Goal: Transaction & Acquisition: Purchase product/service

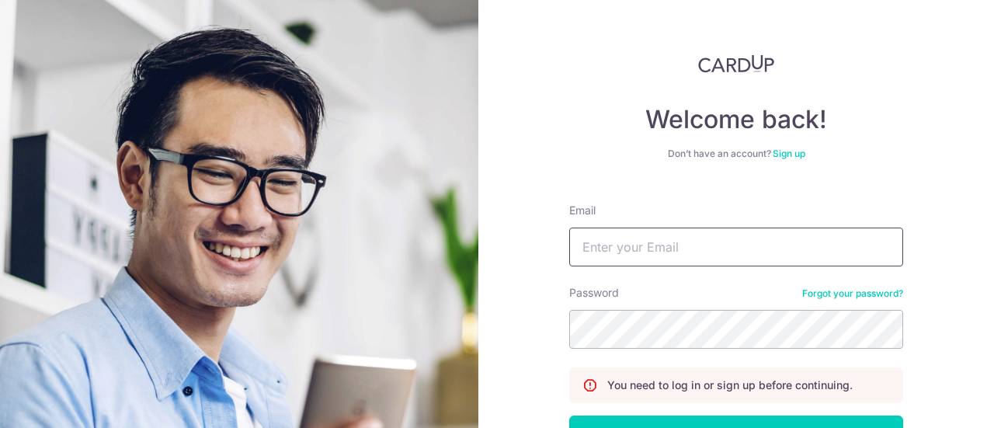
click at [640, 240] on input "Email" at bounding box center [736, 247] width 334 height 39
type input "[EMAIL_ADDRESS][DOMAIN_NAME]"
click at [569, 416] on button "Log in" at bounding box center [736, 435] width 334 height 39
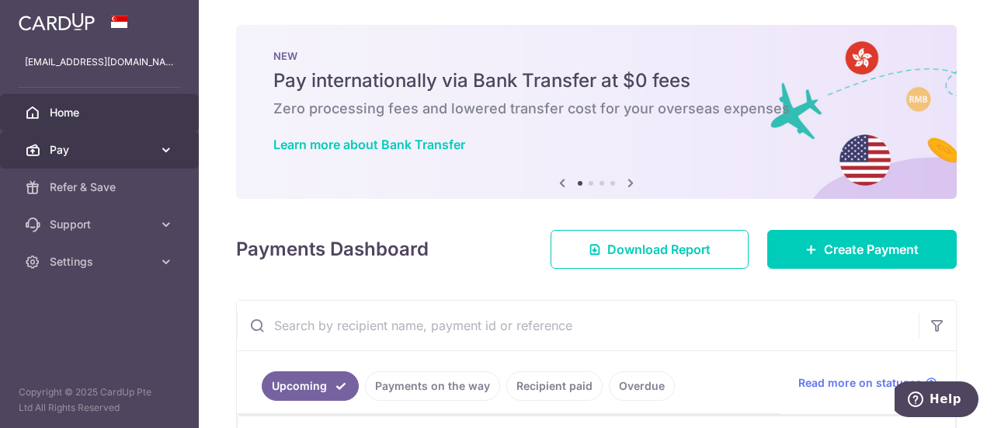
click at [65, 142] on span "Pay" at bounding box center [101, 150] width 103 height 16
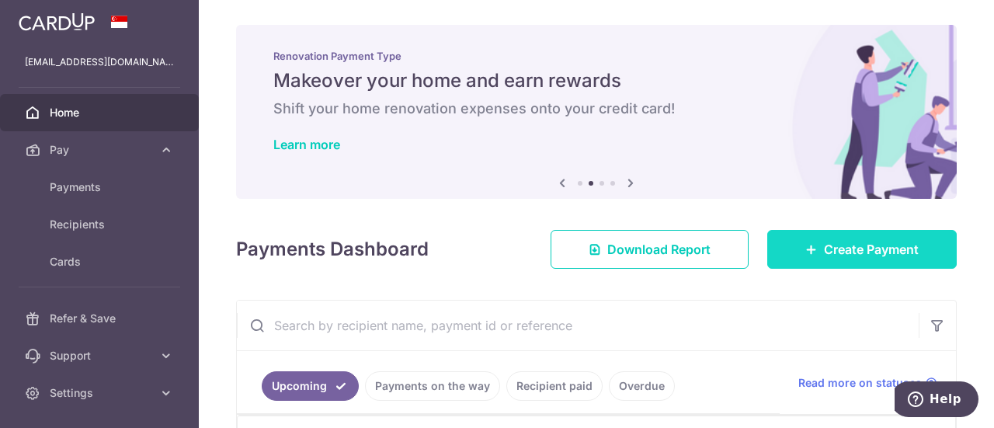
click at [837, 253] on span "Create Payment" at bounding box center [871, 249] width 95 height 19
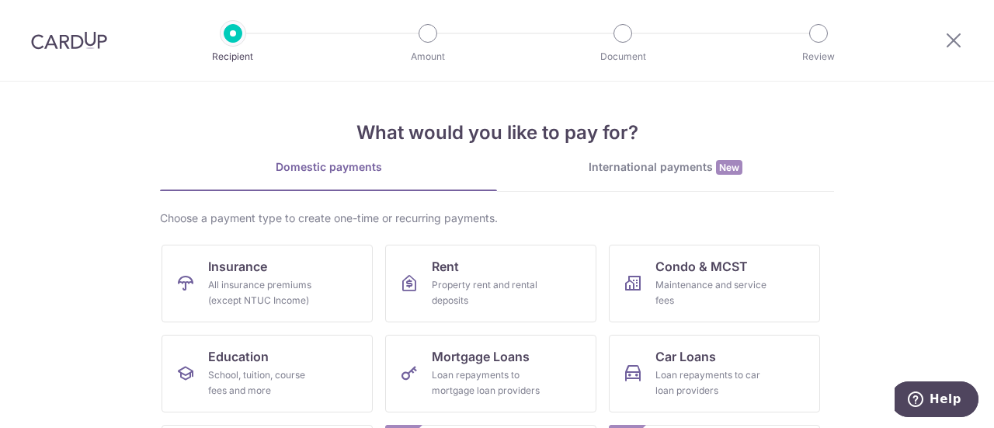
click at [249, 217] on div "Choose a payment type to create one-time or recurring payments." at bounding box center [497, 219] width 674 height 16
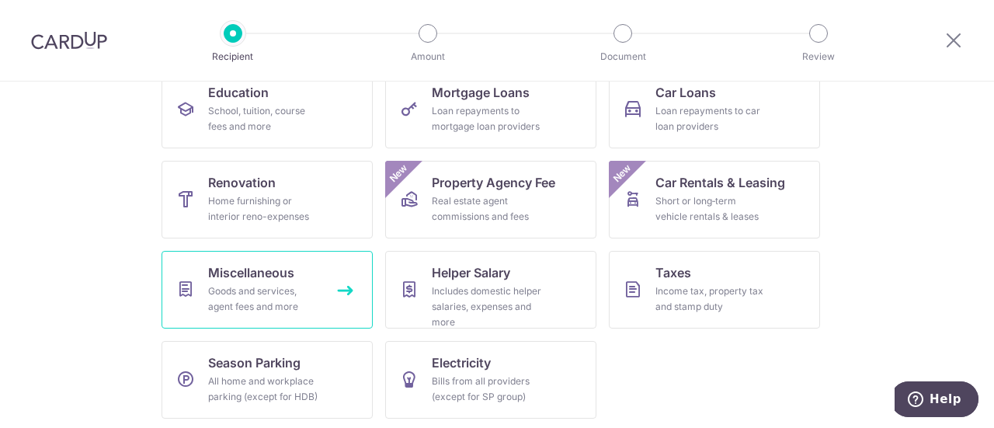
scroll to position [266, 0]
click at [276, 299] on div "Goods and services, agent fees and more" at bounding box center [264, 297] width 112 height 31
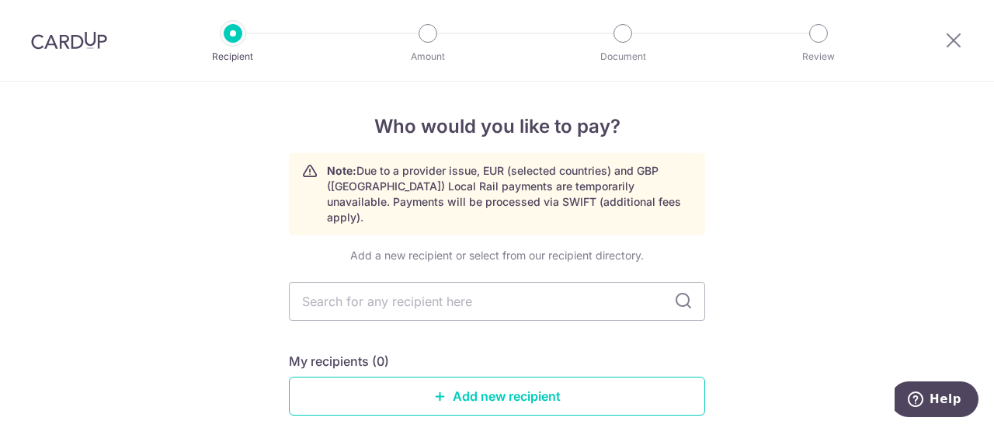
click at [407, 383] on link "Add new recipient" at bounding box center [497, 396] width 416 height 39
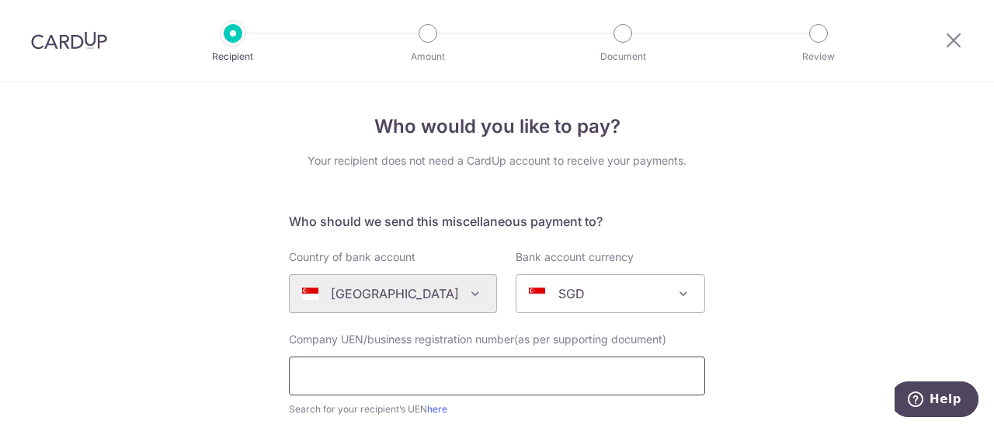
click at [447, 381] on input "text" at bounding box center [497, 376] width 416 height 39
click at [414, 381] on input "text" at bounding box center [497, 376] width 416 height 39
click at [439, 409] on link "here" at bounding box center [437, 409] width 20 height 12
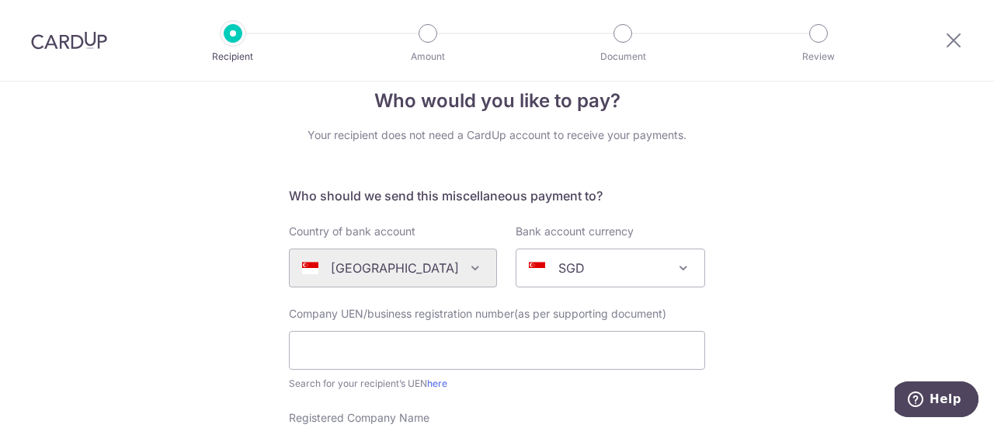
scroll to position [25, 0]
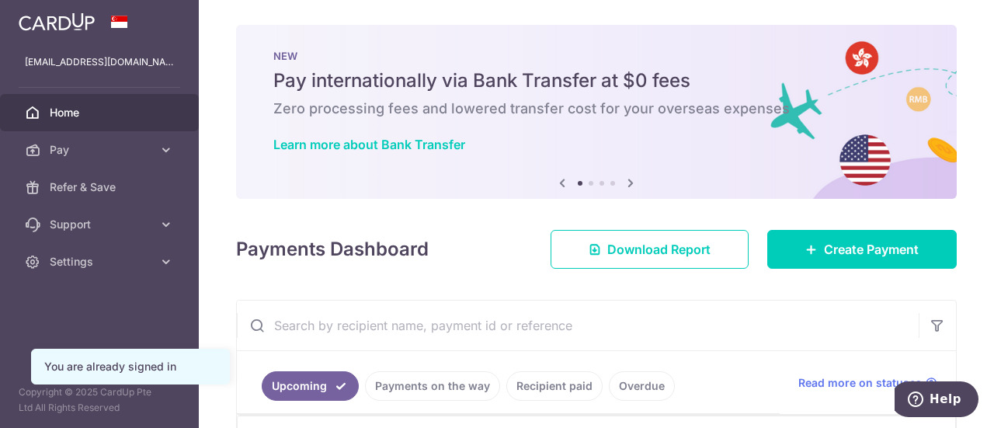
click at [318, 259] on h4 "Payments Dashboard" at bounding box center [332, 249] width 193 height 28
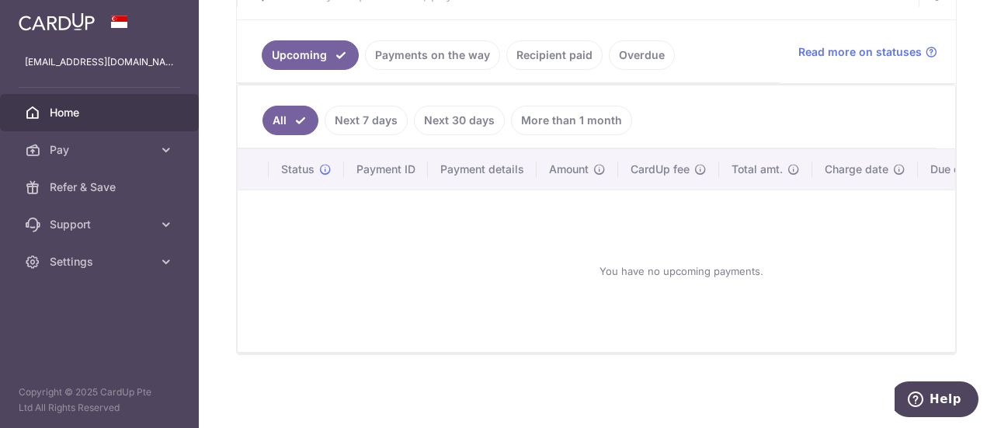
scroll to position [302, 0]
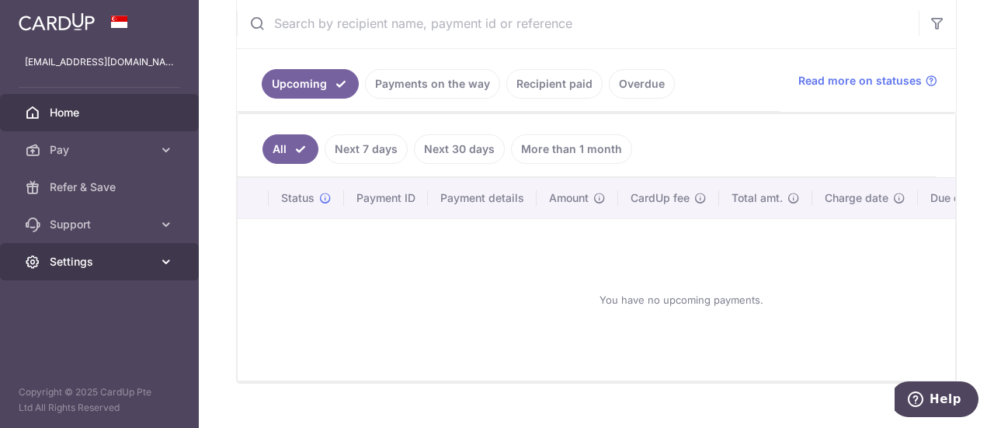
click at [149, 268] on span "Settings" at bounding box center [101, 262] width 103 height 16
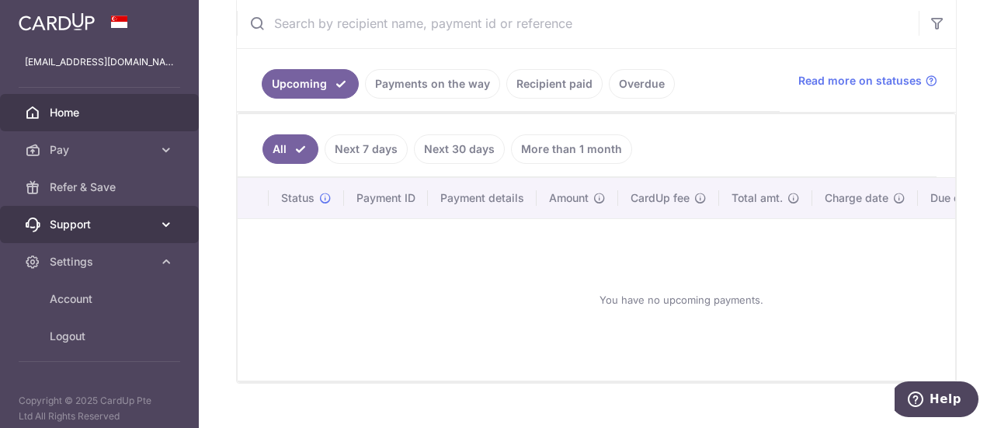
click at [93, 229] on span "Support" at bounding box center [101, 225] width 103 height 16
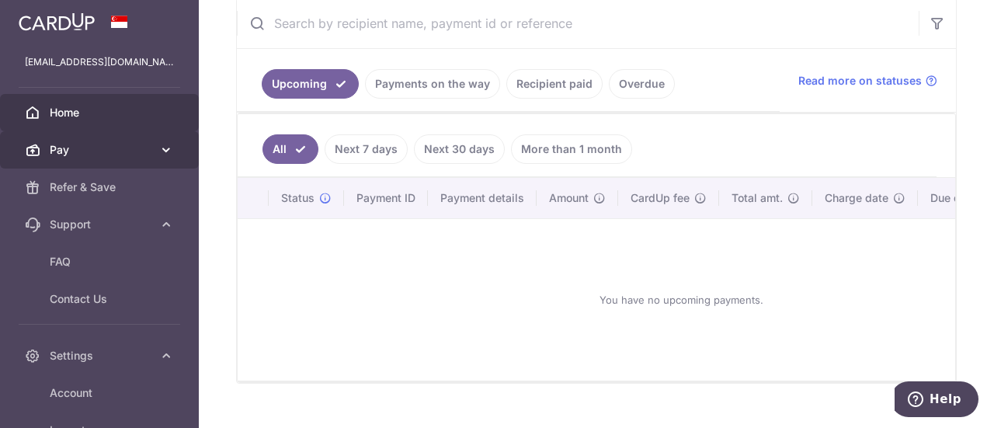
click at [119, 155] on span "Pay" at bounding box center [101, 150] width 103 height 16
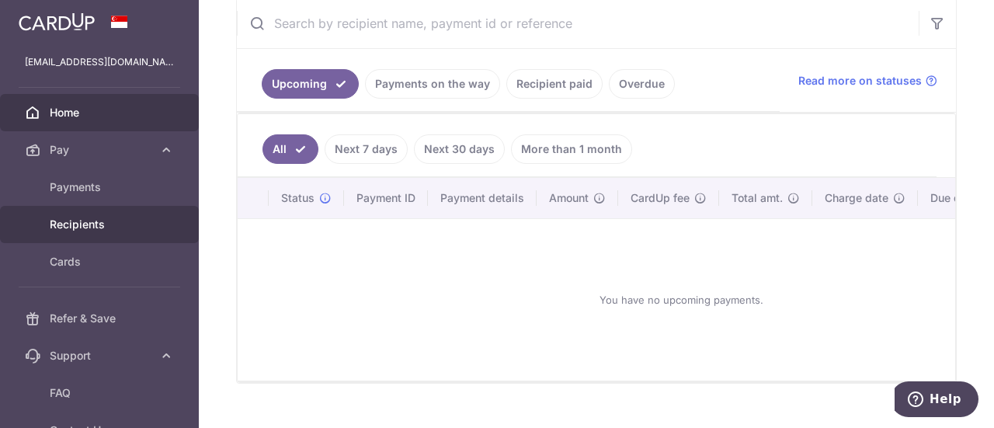
click at [87, 221] on span "Recipients" at bounding box center [101, 225] width 103 height 16
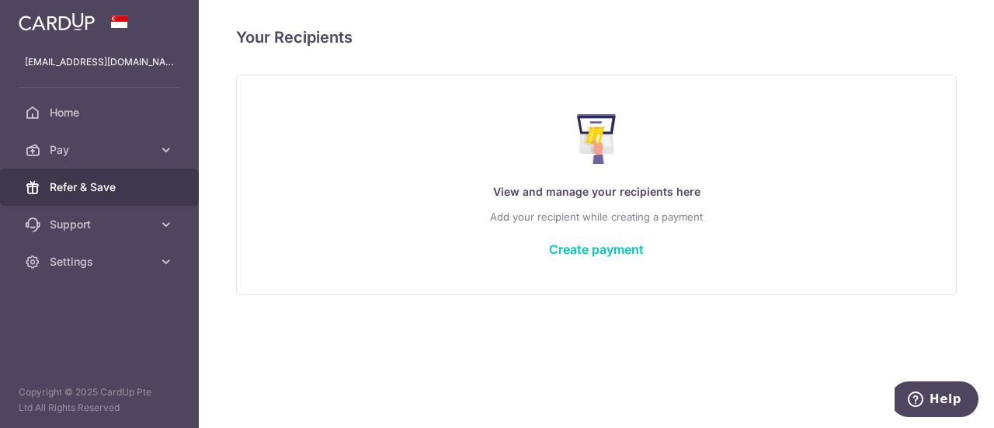
click at [121, 184] on span "Refer & Save" at bounding box center [101, 187] width 103 height 16
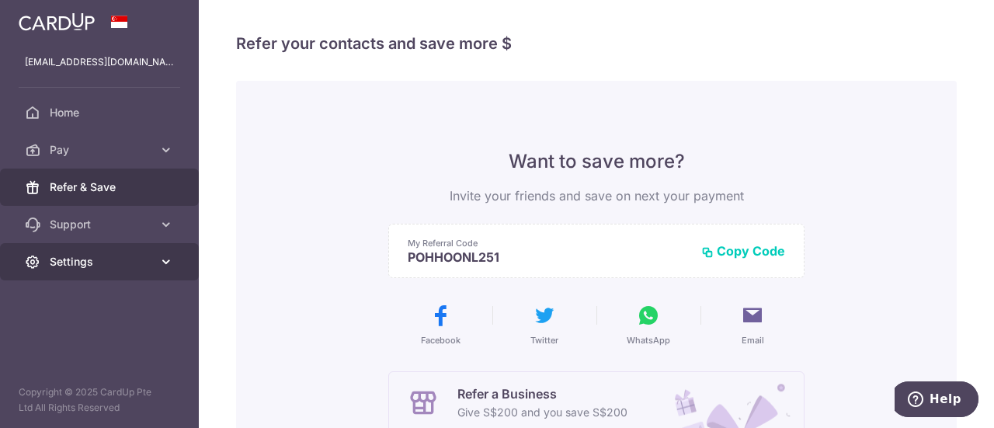
click at [67, 270] on link "Settings" at bounding box center [99, 261] width 199 height 37
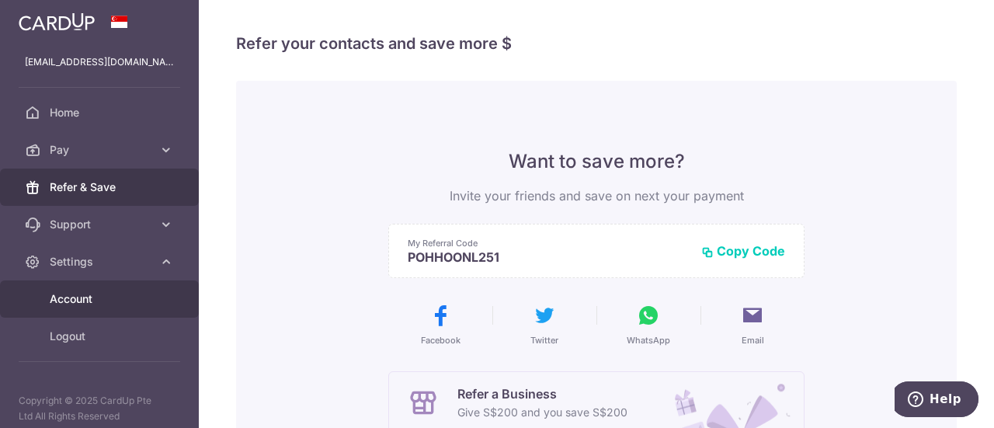
click at [64, 306] on span "Account" at bounding box center [101, 299] width 103 height 16
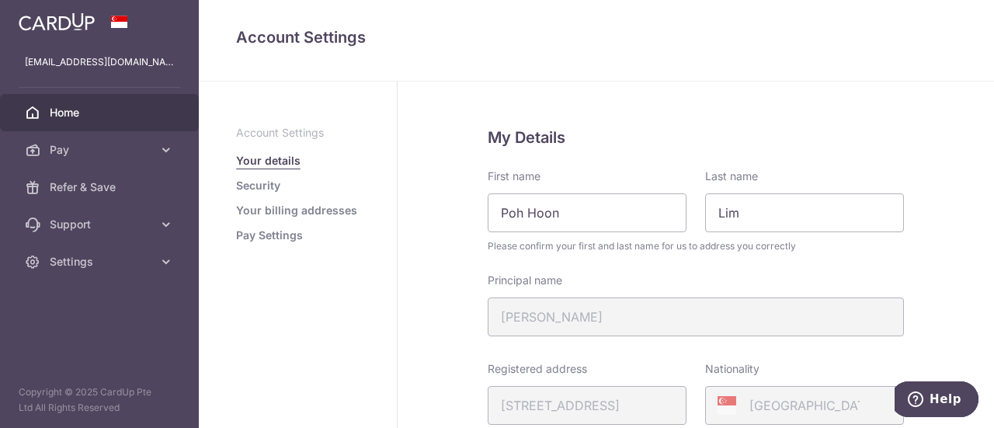
click at [75, 122] on link "Home" at bounding box center [99, 112] width 199 height 37
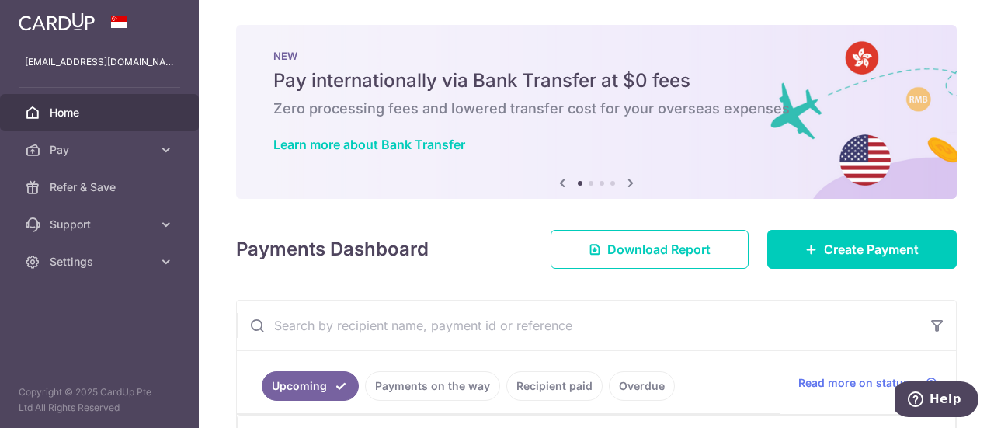
click at [628, 183] on icon at bounding box center [630, 182] width 19 height 19
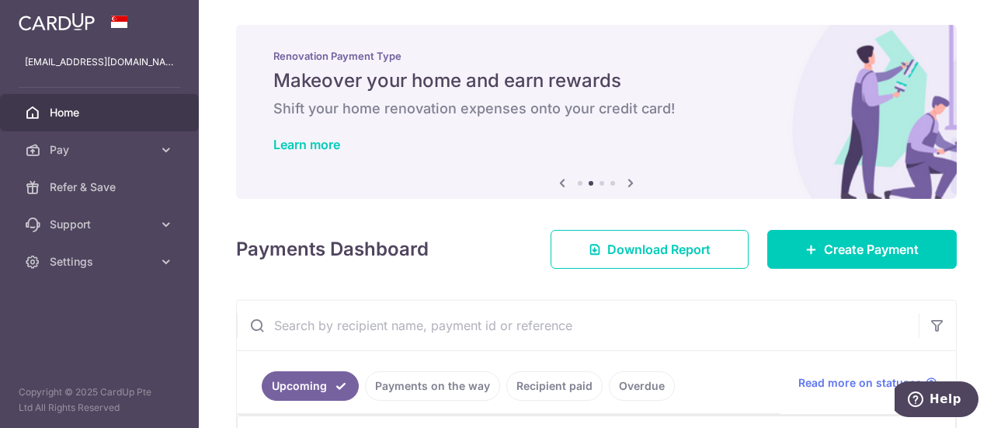
click at [628, 183] on icon at bounding box center [630, 182] width 19 height 19
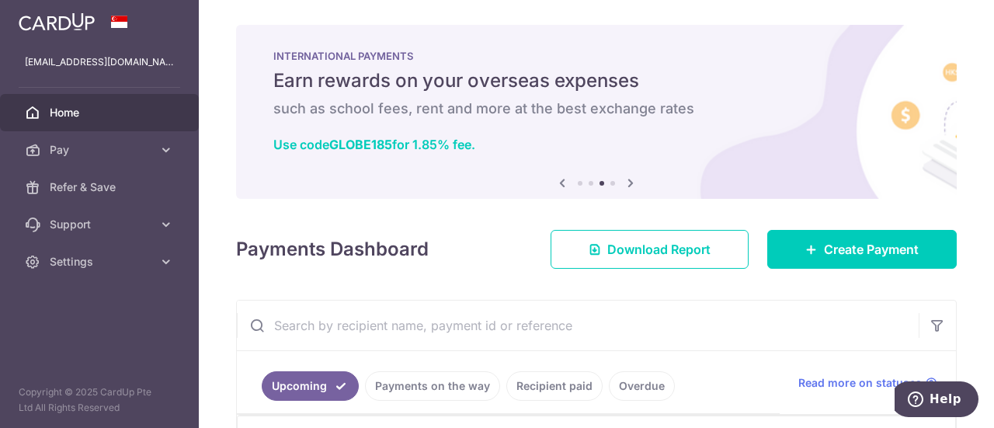
click at [628, 183] on icon at bounding box center [630, 182] width 19 height 19
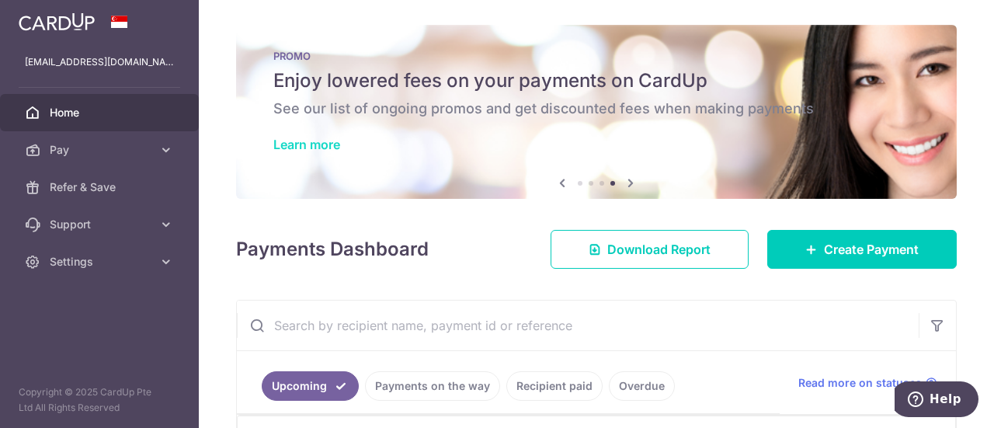
click at [326, 144] on link "Learn more" at bounding box center [306, 145] width 67 height 16
